Goal: Task Accomplishment & Management: Manage account settings

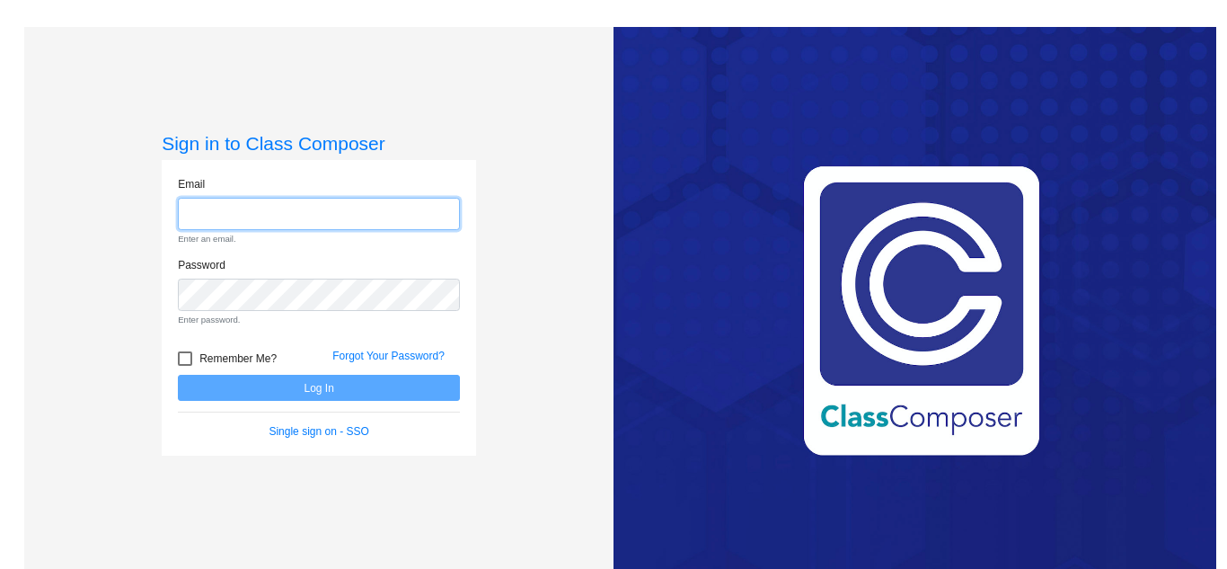
type input "[EMAIL_ADDRESS][DOMAIN_NAME]"
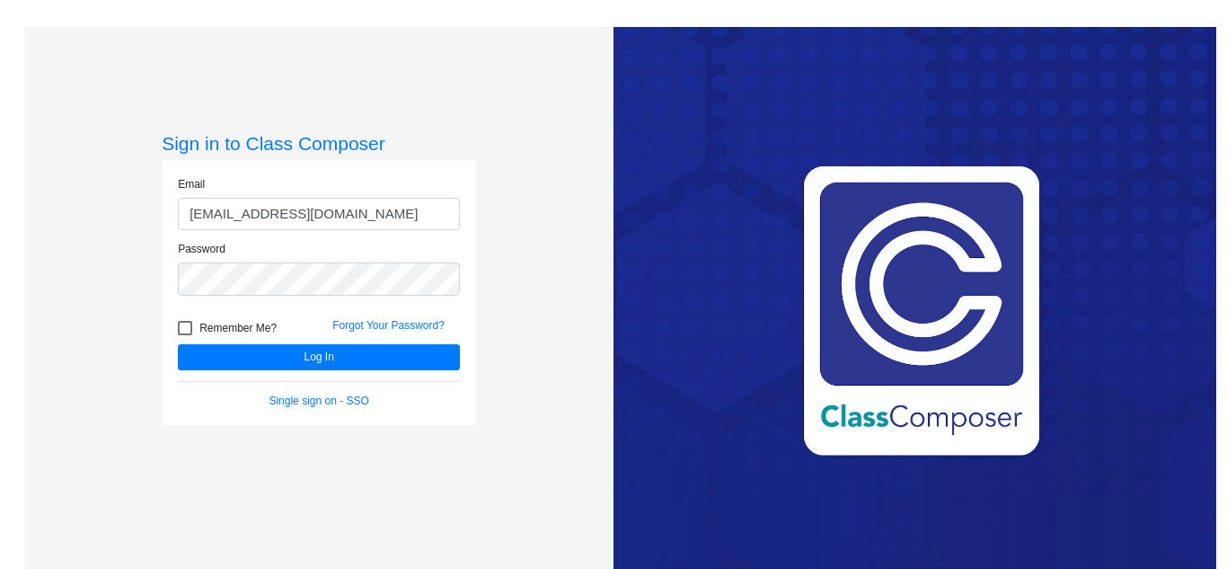
click at [686, 260] on div "Love Class Composer? Share it with a friend! If you're happy with Class Compose…" at bounding box center [915, 311] width 603 height 569
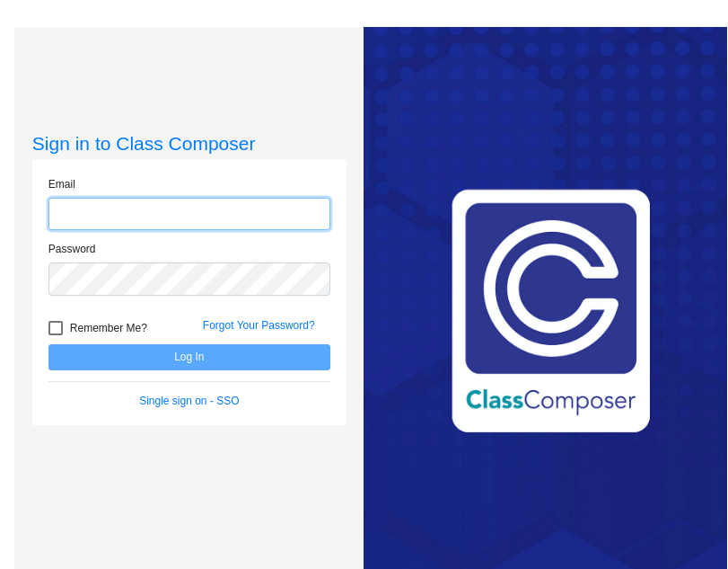
type input "[EMAIL_ADDRESS][DOMAIN_NAME]"
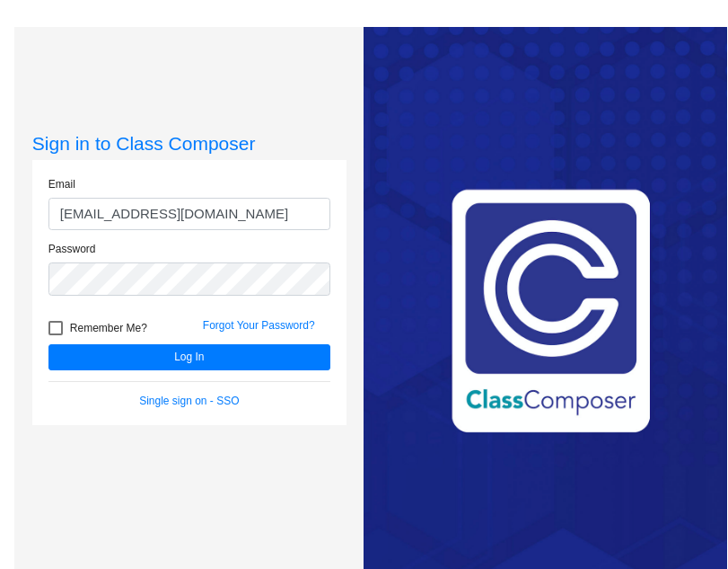
click at [286, 75] on div "Sign in to Class Composer Email [EMAIL_ADDRESS][DOMAIN_NAME] Password Remember …" at bounding box center [188, 311] width 349 height 569
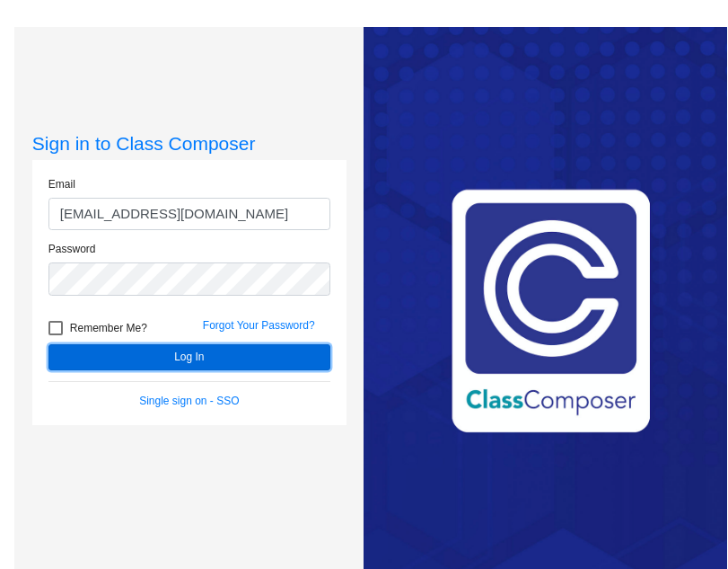
click at [258, 358] on button "Log In" at bounding box center [190, 357] width 282 height 26
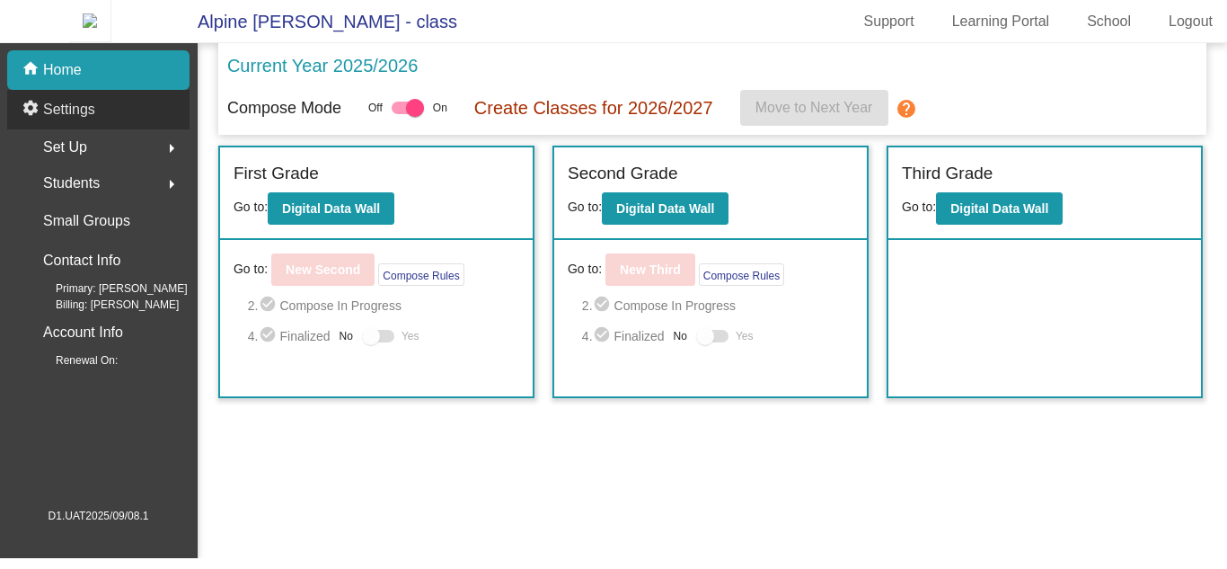
click at [159, 128] on div "settings Settings" at bounding box center [98, 110] width 182 height 40
